Goal: Transaction & Acquisition: Purchase product/service

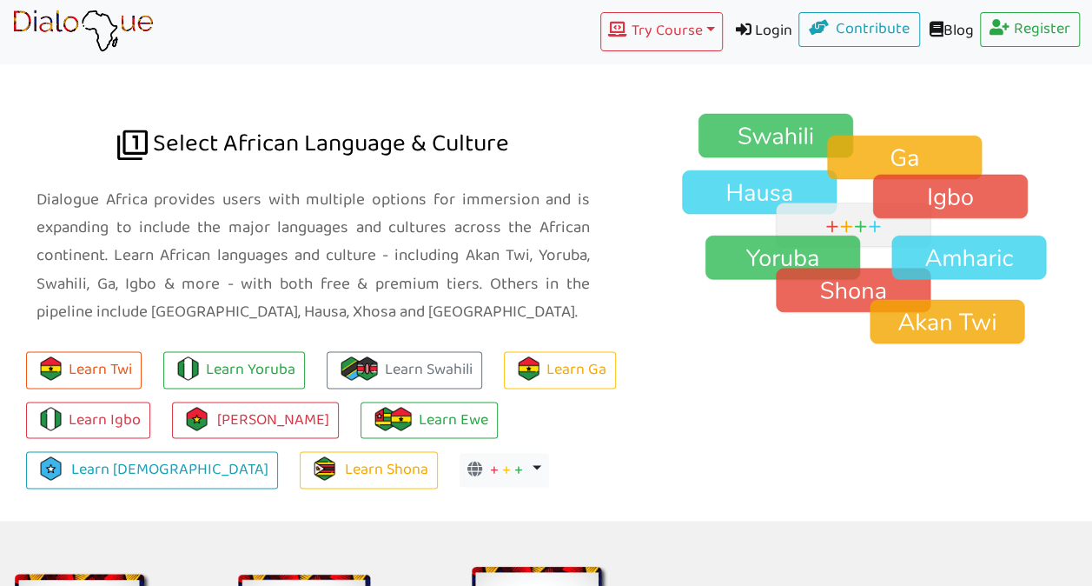
scroll to position [1202, 0]
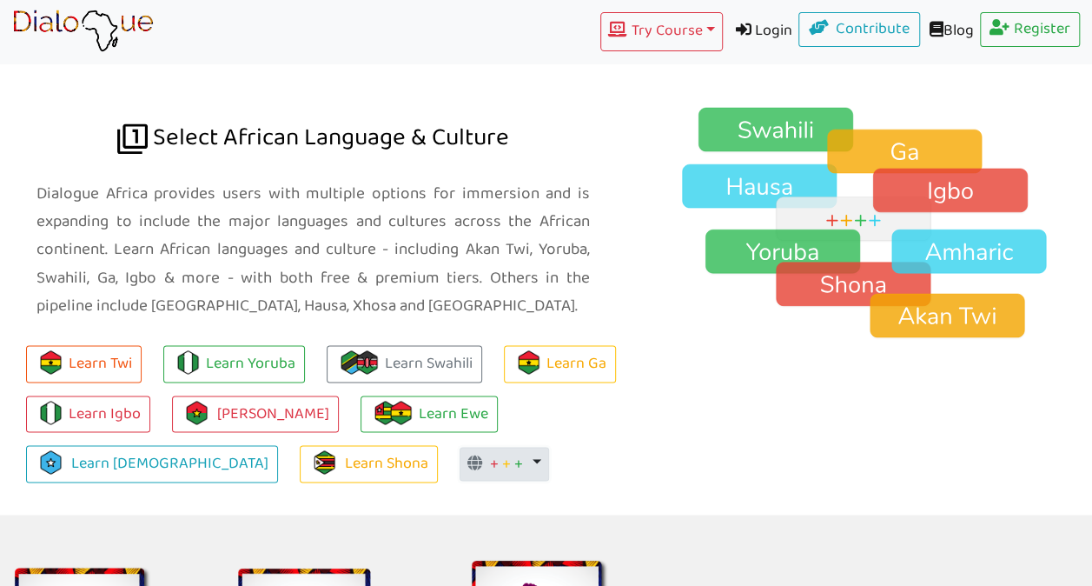
click at [460, 447] on button "+ + + Toggle Dropdown" at bounding box center [505, 464] width 90 height 35
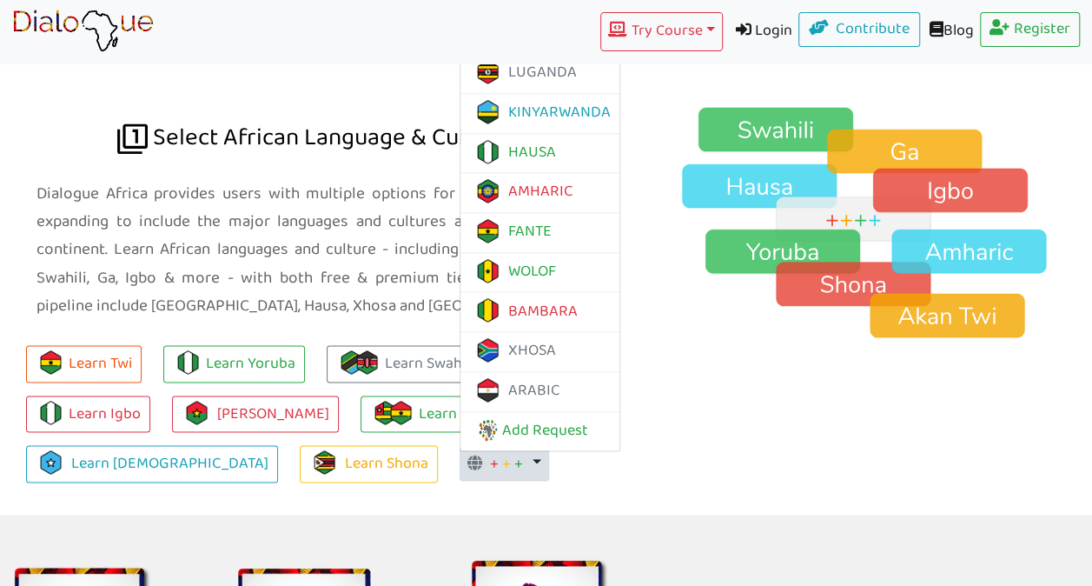
click at [557, 423] on div "Learn Twi Learn Yoruba Learn Swahili Learn Ga Learn Igbo Learn [PERSON_NAME] Le…" at bounding box center [313, 423] width 627 height 182
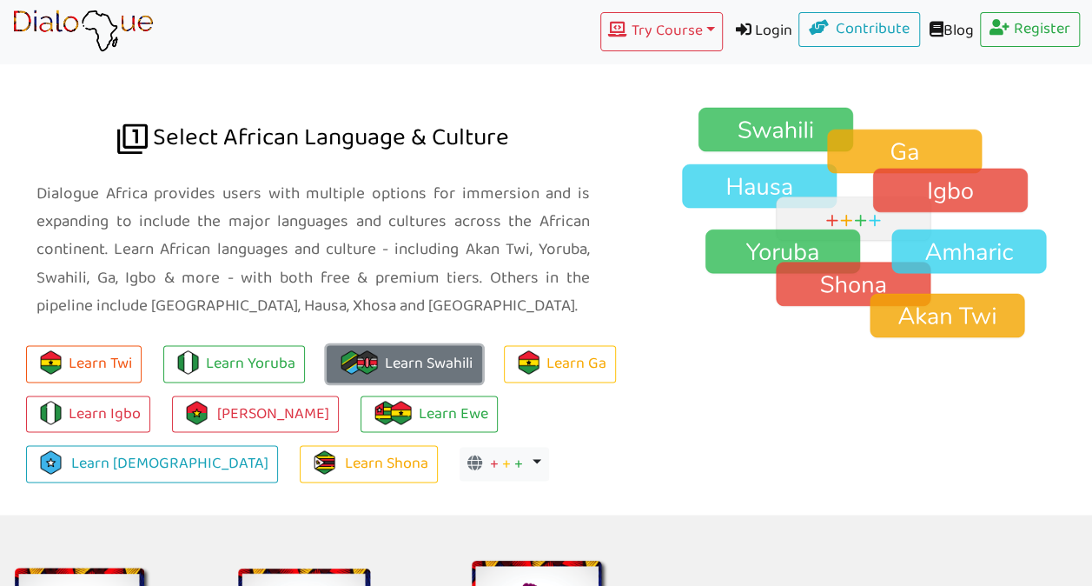
click at [431, 345] on link "Learn Swahili" at bounding box center [405, 363] width 156 height 37
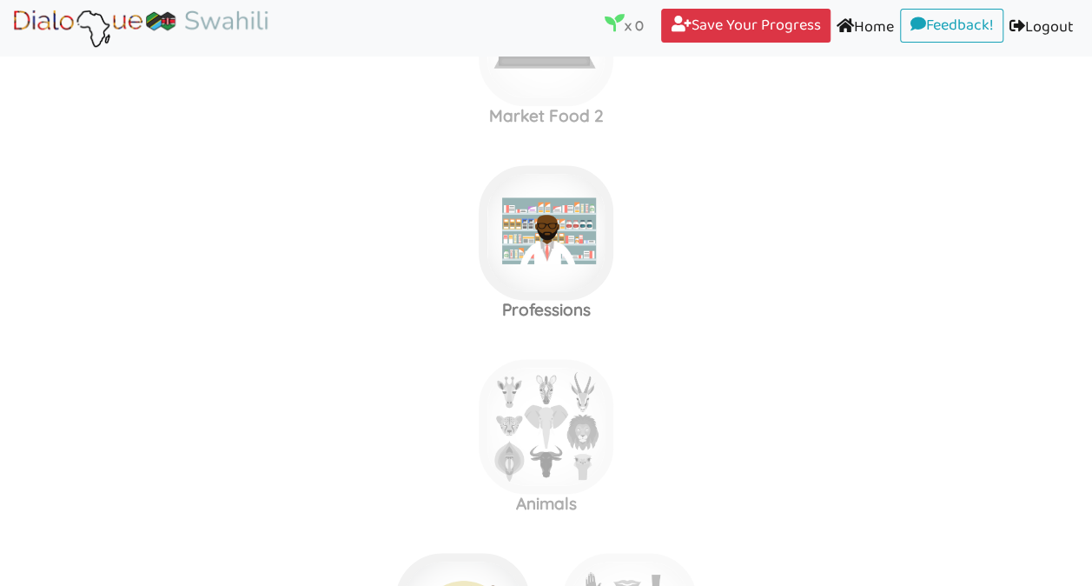
scroll to position [1149, 0]
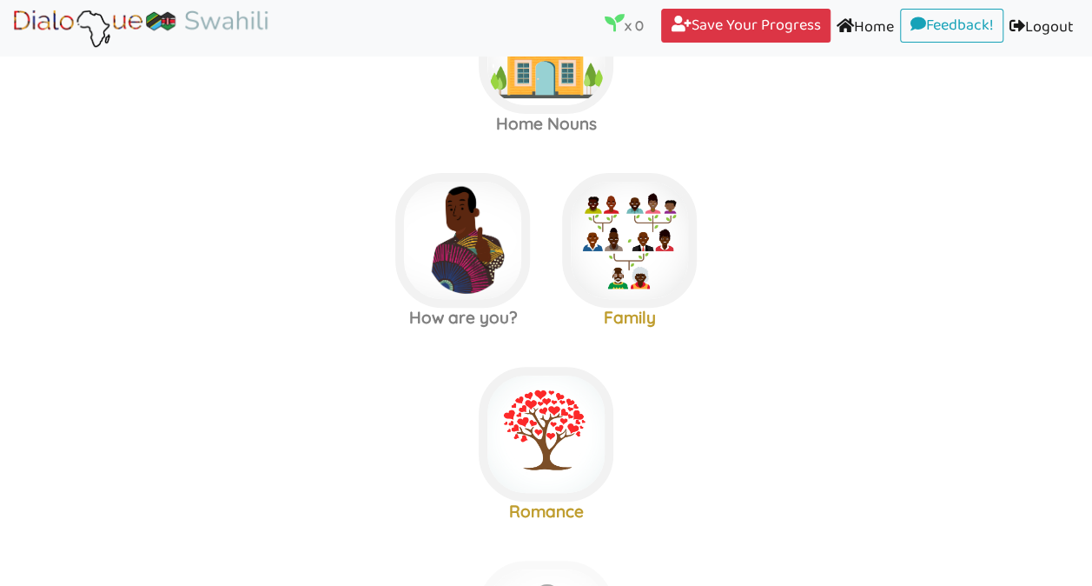
scroll to position [89, 0]
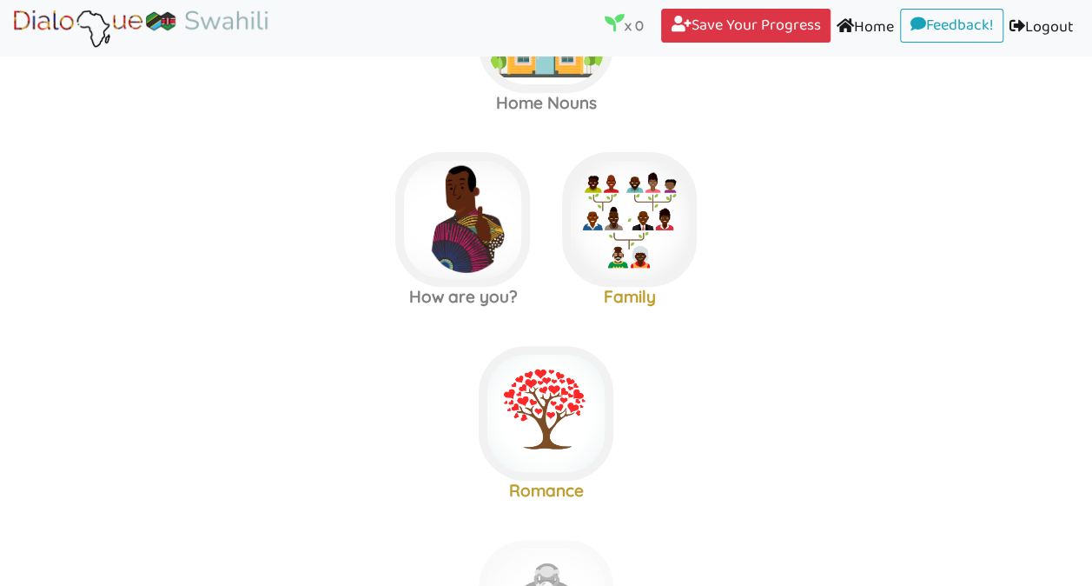
scroll to position [163, 0]
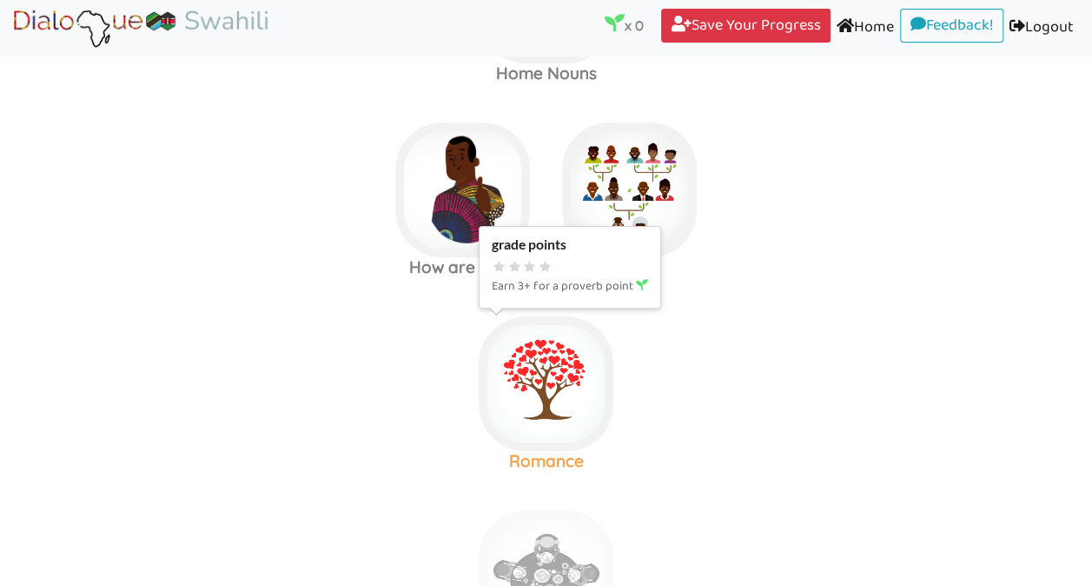
click at [587, 368] on img at bounding box center [546, 383] width 135 height 135
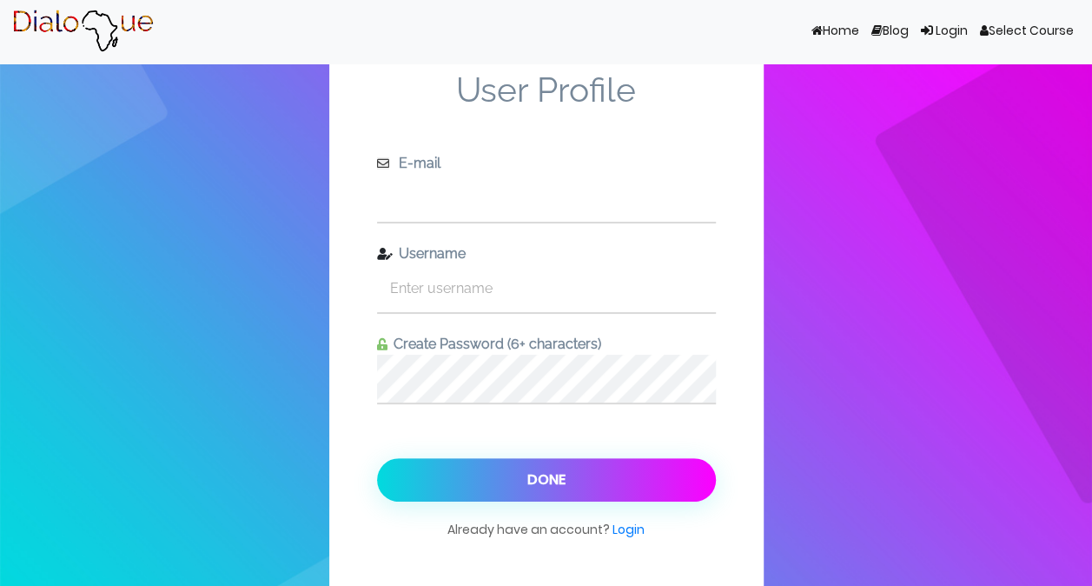
click at [509, 195] on input "text" at bounding box center [546, 198] width 339 height 48
type input "[EMAIL_ADDRESS][DOMAIN_NAME]"
click at [480, 285] on input "text" at bounding box center [546, 288] width 339 height 48
type input "hopeyyy"
click at [377, 458] on button "Done" at bounding box center [546, 479] width 339 height 43
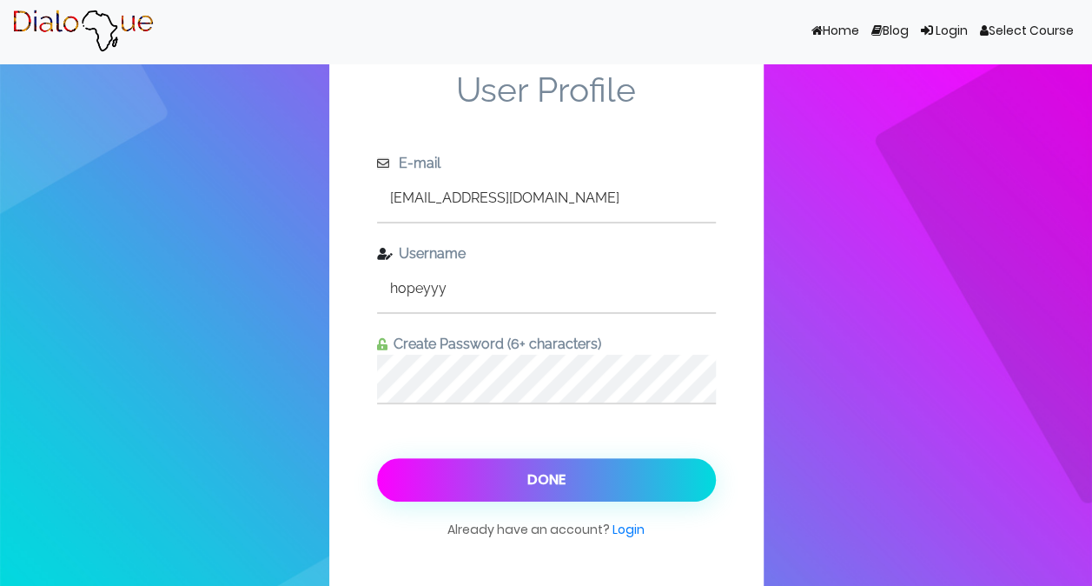
click at [554, 484] on button "Done" at bounding box center [546, 479] width 339 height 43
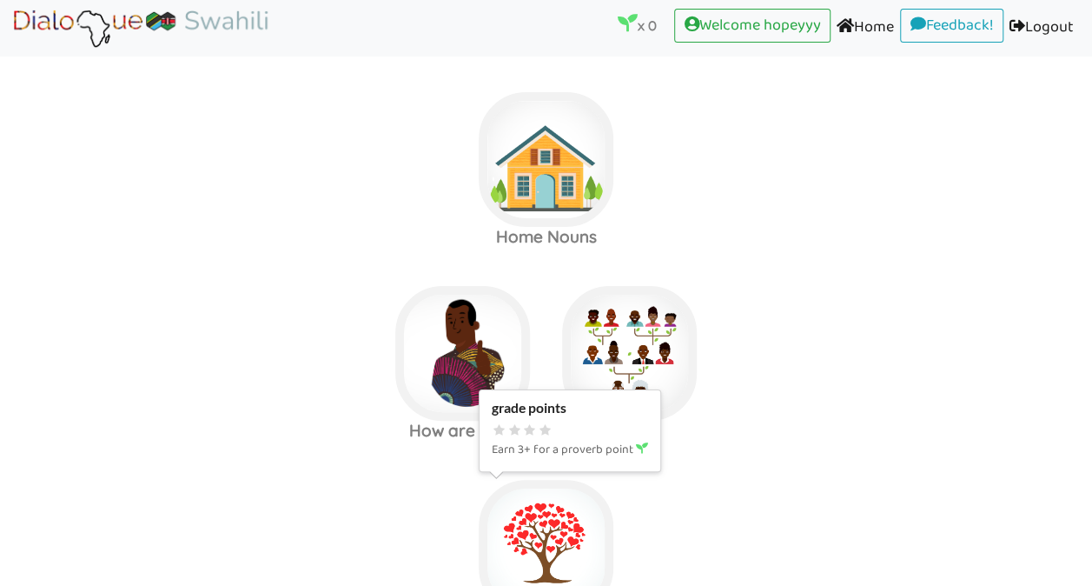
click at [560, 514] on img at bounding box center [546, 547] width 135 height 135
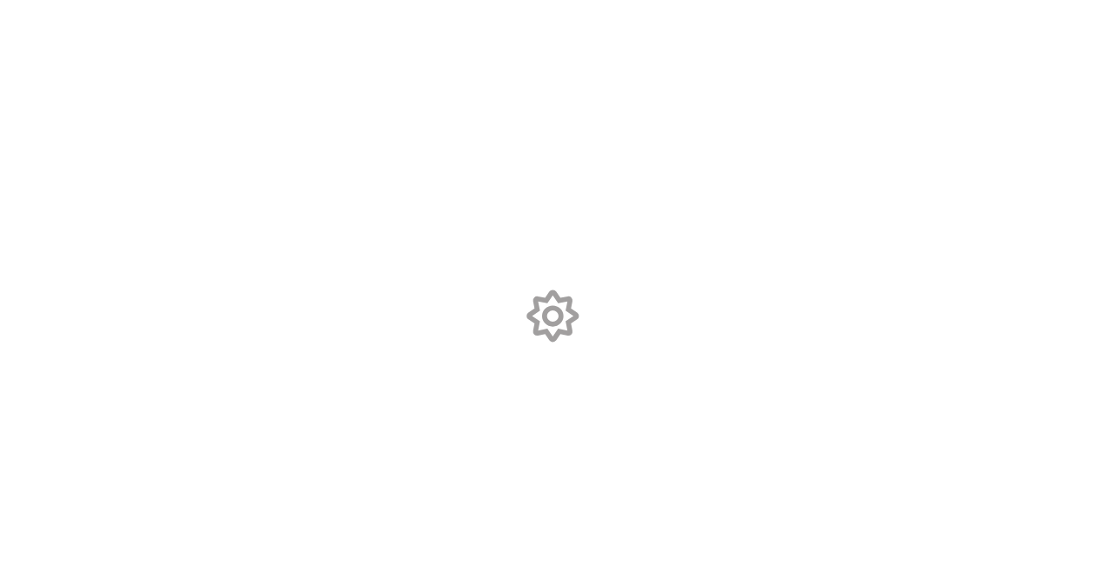
click at [537, 533] on body at bounding box center [552, 293] width 1105 height 586
